Goal: Communication & Community: Ask a question

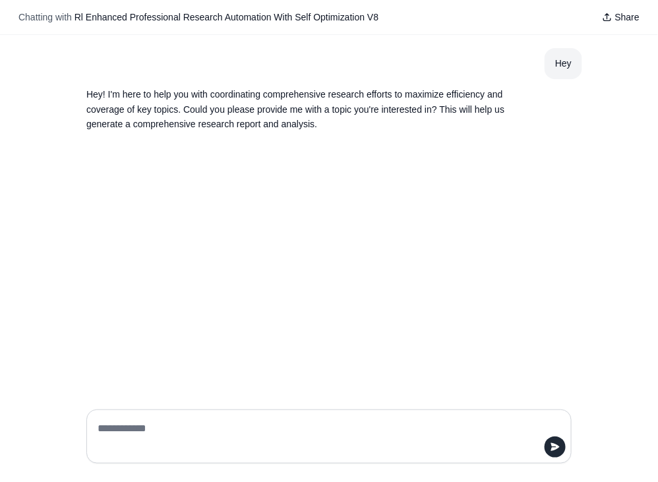
click at [195, 432] on textarea at bounding box center [325, 436] width 460 height 37
type textarea "**********"
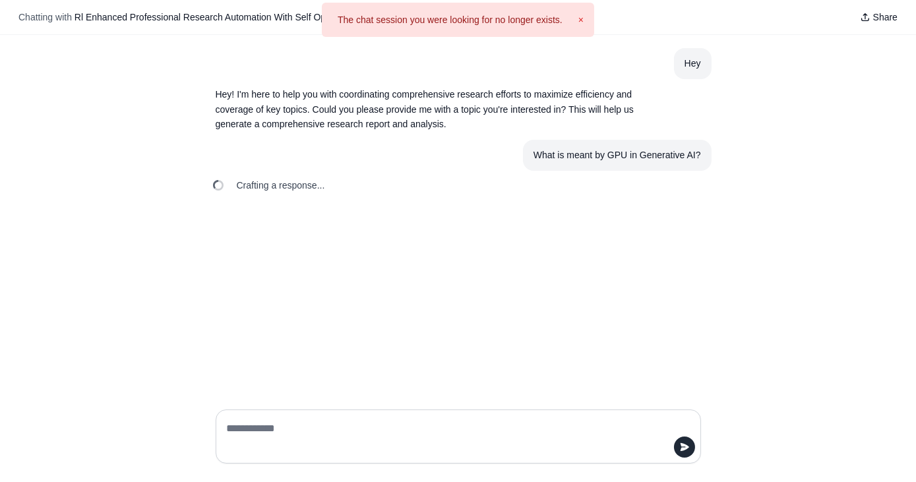
click at [582, 20] on button "×" at bounding box center [581, 19] width 5 height 13
